Goal: Task Accomplishment & Management: Use online tool/utility

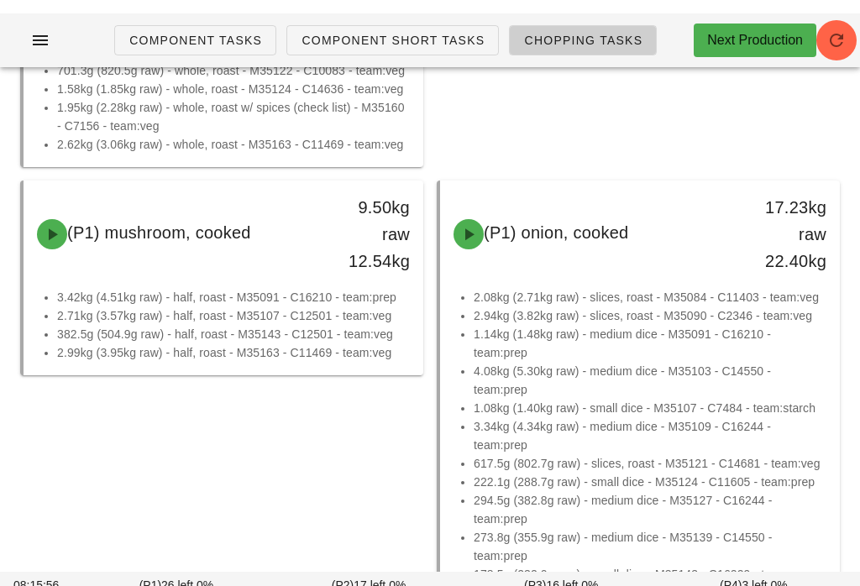
scroll to position [1172, 0]
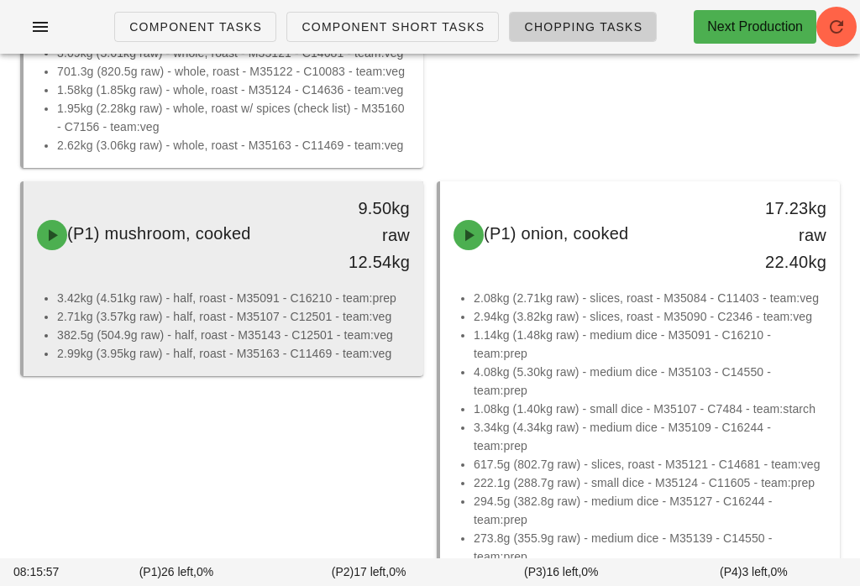
click at [243, 277] on div "(P1) mushroom, cooked 9.50kg raw 12.54kg" at bounding box center [223, 235] width 393 height 101
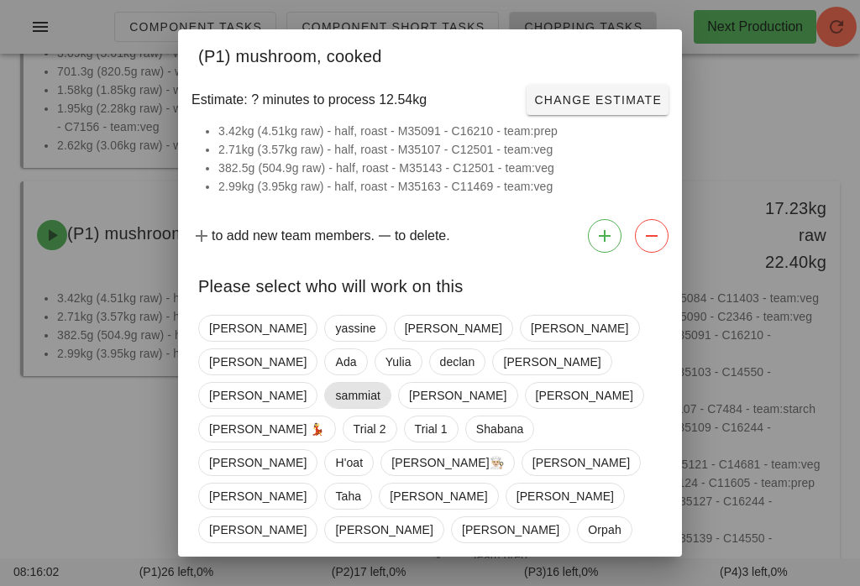
click at [380, 383] on span "sammiat" at bounding box center [357, 395] width 45 height 25
click at [619, 582] on span "Confirm Start" at bounding box center [606, 588] width 110 height 13
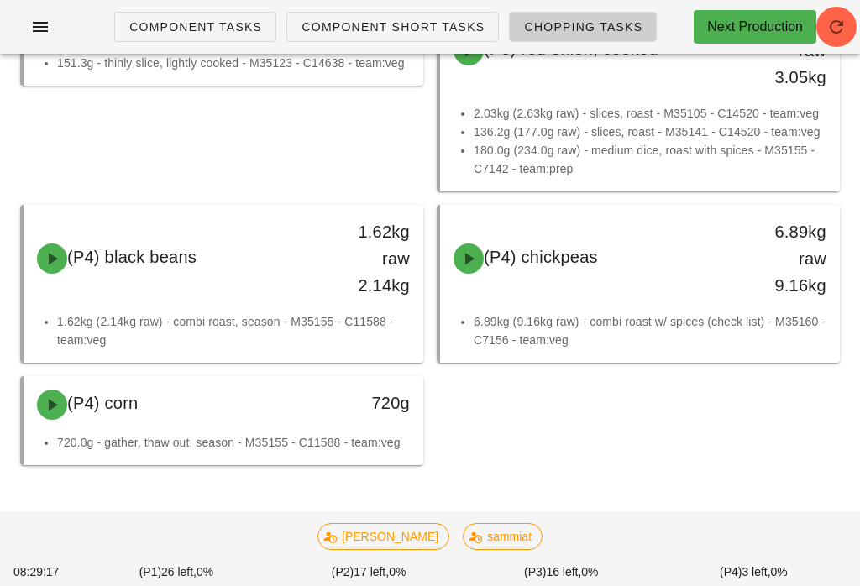
scroll to position [4131, 0]
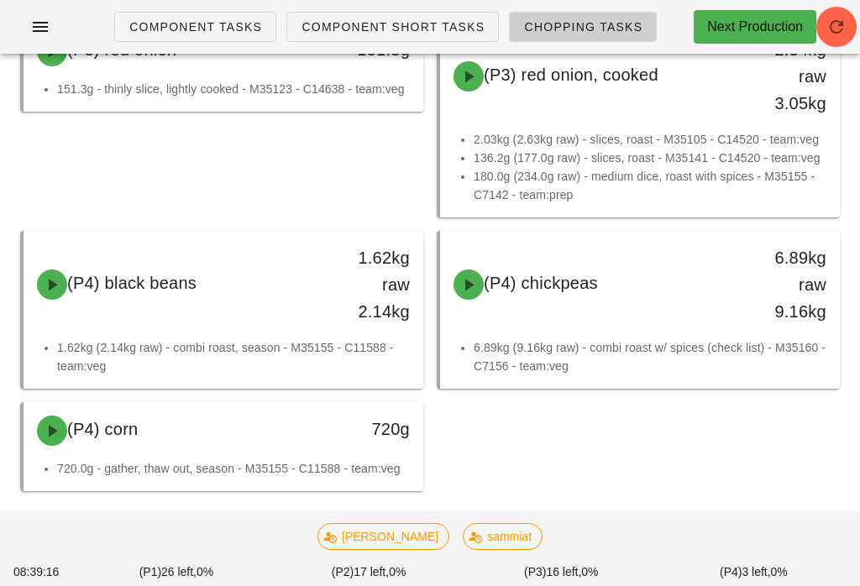
click at [231, 39] on link "Component Tasks" at bounding box center [195, 27] width 162 height 30
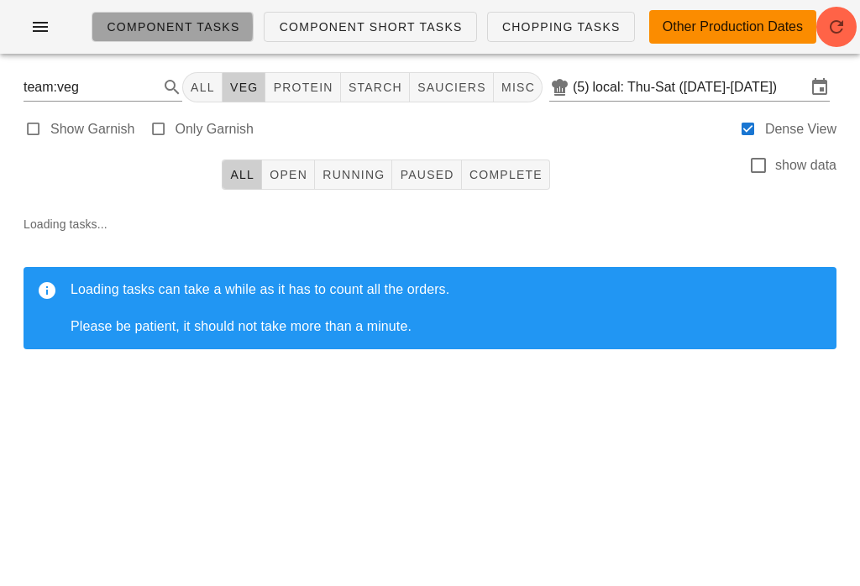
click at [212, 585] on html "Component Tasks Component Short Tasks Chopping Tasks Other Production Dates tea…" at bounding box center [430, 293] width 860 height 586
click at [179, 8] on ul "Component Tasks Component Short Tasks Chopping Tasks" at bounding box center [357, 27] width 572 height 60
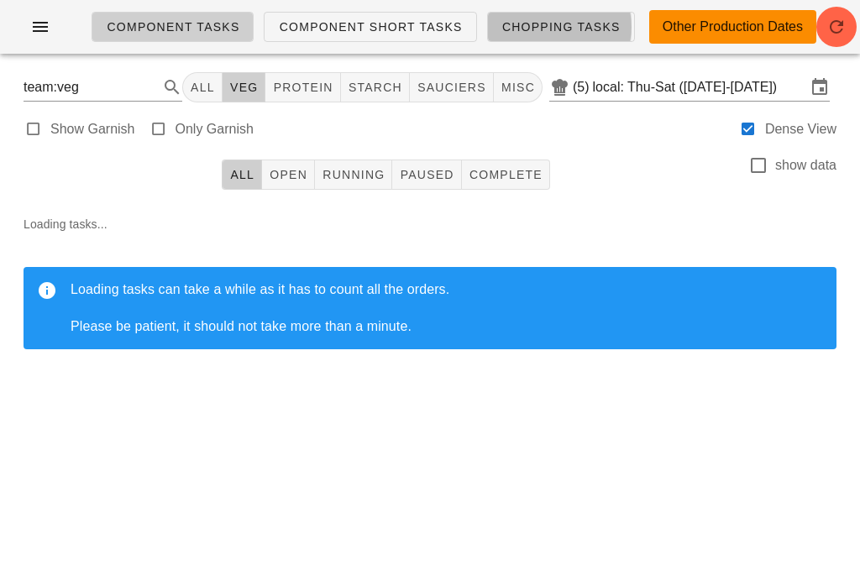
click at [563, 20] on span "Chopping Tasks" at bounding box center [560, 26] width 119 height 13
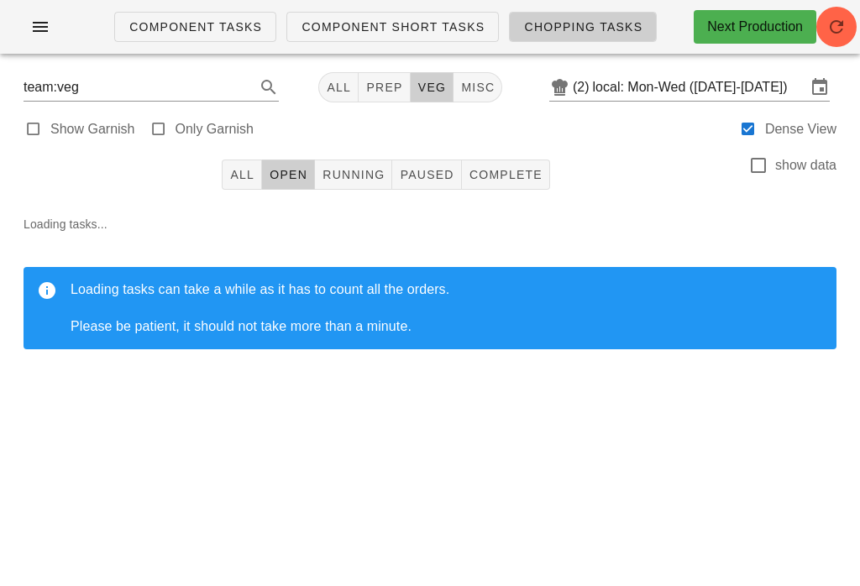
click at [424, 81] on span "veg" at bounding box center [431, 87] width 29 height 13
click at [419, 66] on div "Component Tasks Component Short Tasks Chopping Tasks Next Production" at bounding box center [430, 33] width 860 height 67
click at [410, 84] on span "veg" at bounding box center [424, 87] width 29 height 13
type input "team:veg"
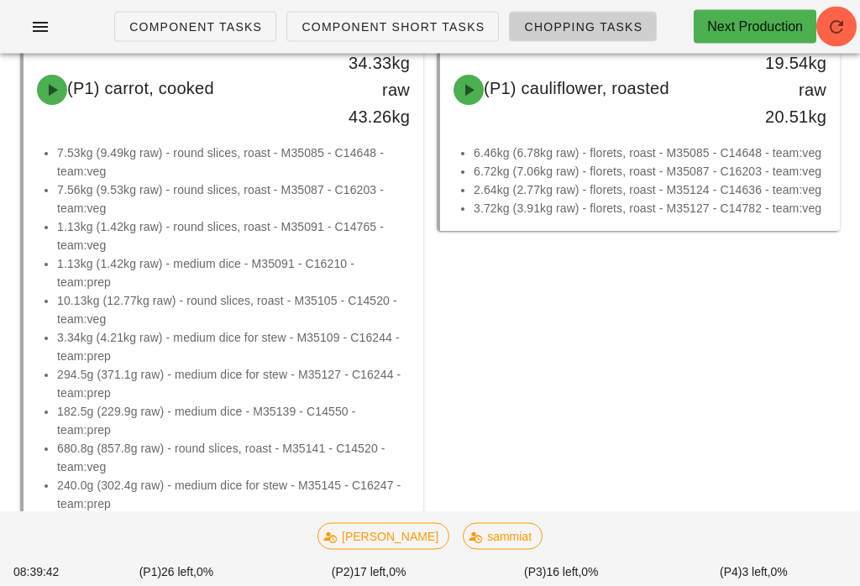
scroll to position [494, 0]
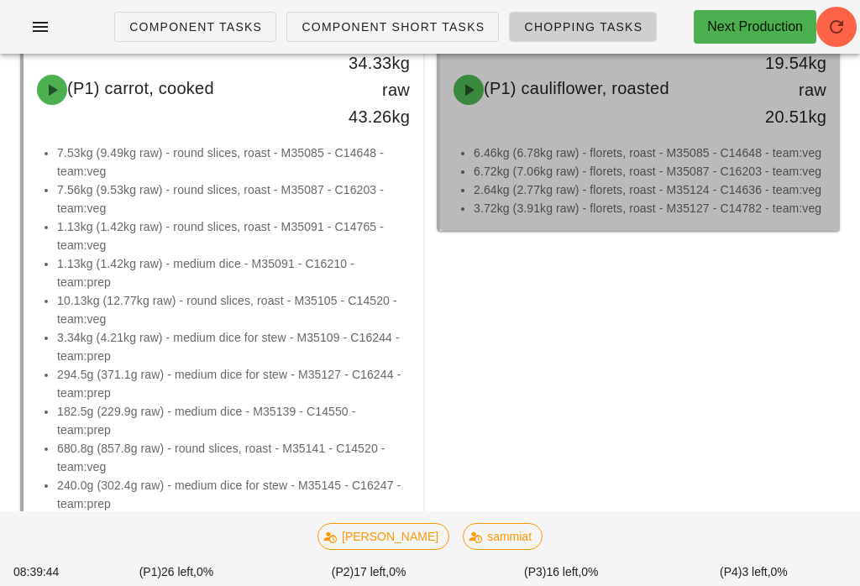
click at [673, 149] on li "6.46kg (6.78kg raw) - florets, roast - M35085 - C14648 - team:veg" at bounding box center [649, 153] width 353 height 18
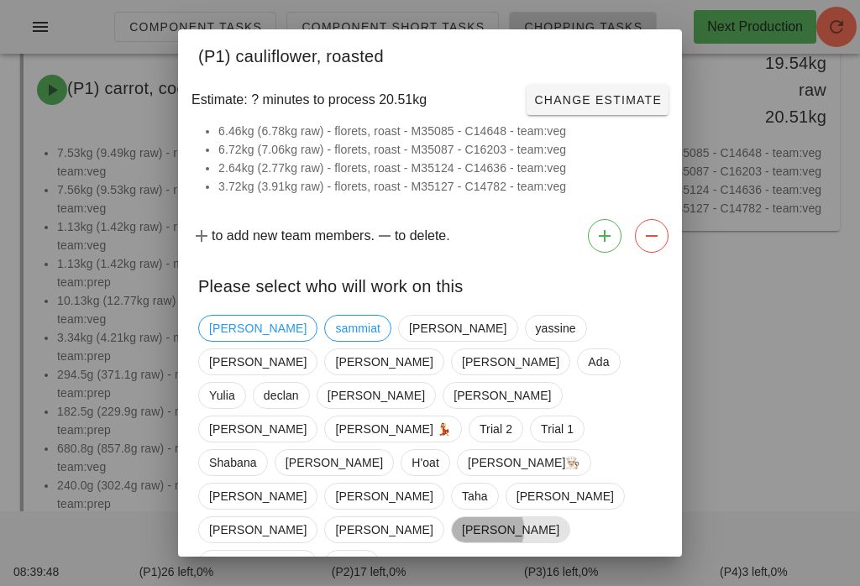
click at [549, 517] on span "[PERSON_NAME]" at bounding box center [510, 529] width 97 height 25
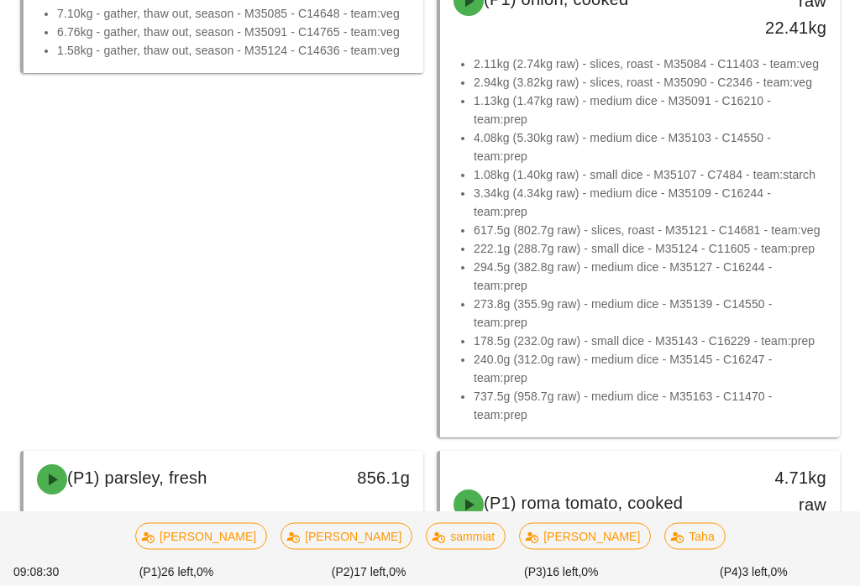
scroll to position [1126, 0]
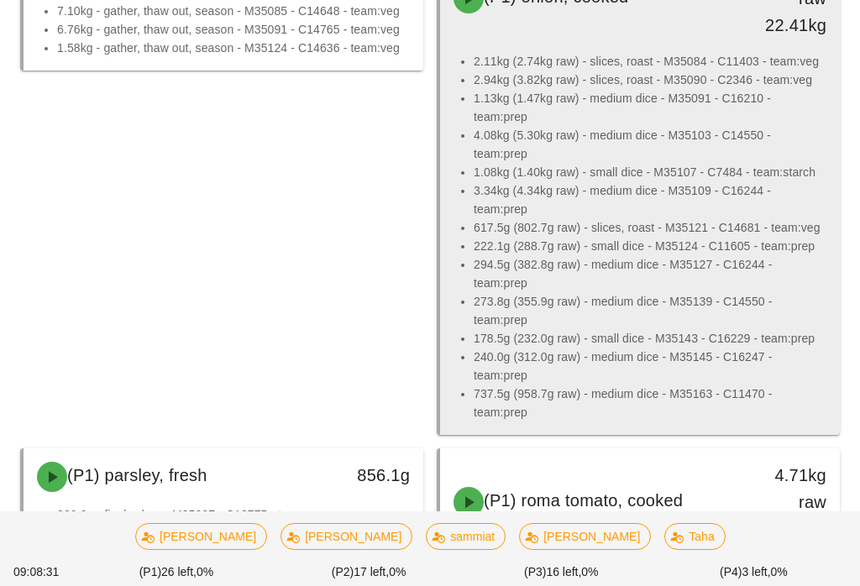
click at [708, 257] on li "294.5g (382.8g raw) - medium dice - M35127 - C16244 - team:prep" at bounding box center [649, 273] width 353 height 37
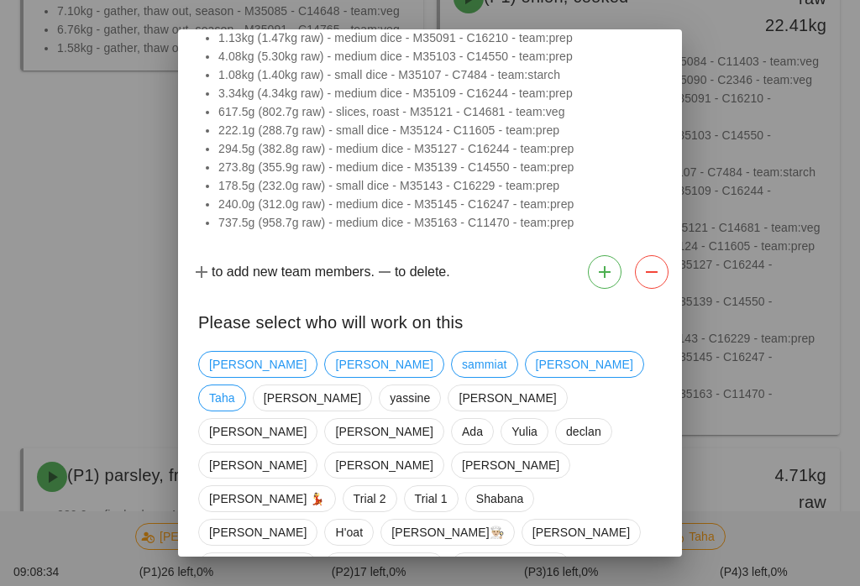
scroll to position [129, 0]
